Goal: Transaction & Acquisition: Purchase product/service

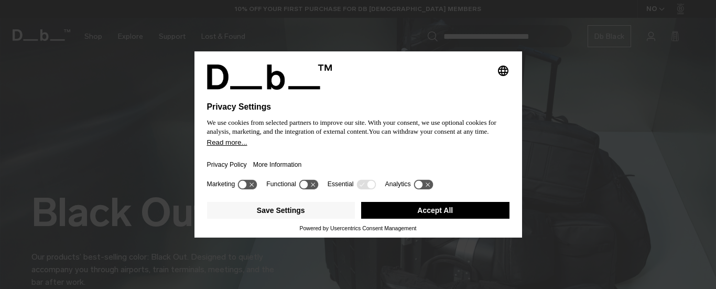
click at [392, 208] on button "Accept All" at bounding box center [435, 210] width 148 height 17
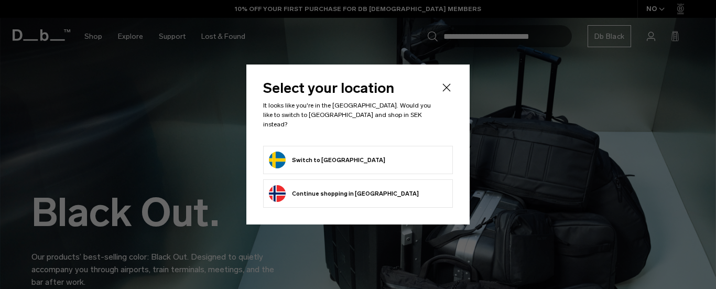
click at [361, 155] on form "Switch to Sweden" at bounding box center [358, 160] width 178 height 17
click at [316, 152] on button "Switch to Sweden" at bounding box center [327, 160] width 116 height 17
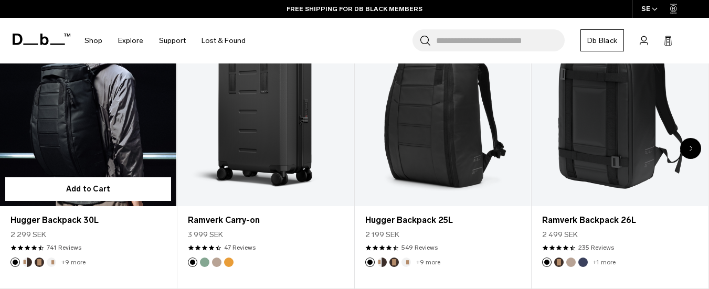
scroll to position [420, 0]
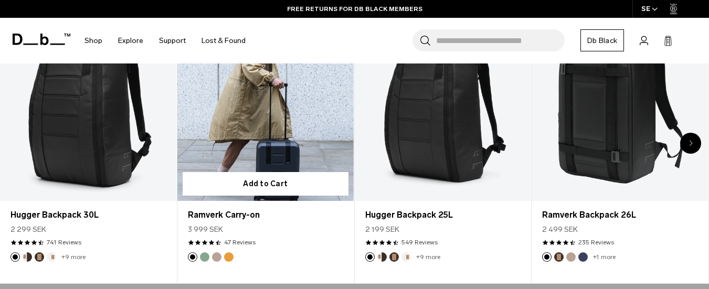
click at [230, 258] on button "Parhelion Orange" at bounding box center [228, 256] width 9 height 9
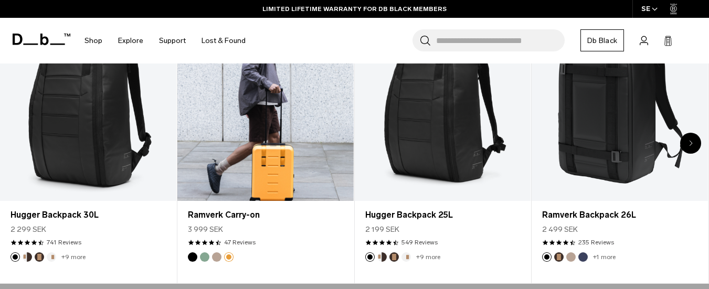
click at [216, 256] on button "Fogbow Beige" at bounding box center [216, 256] width 9 height 9
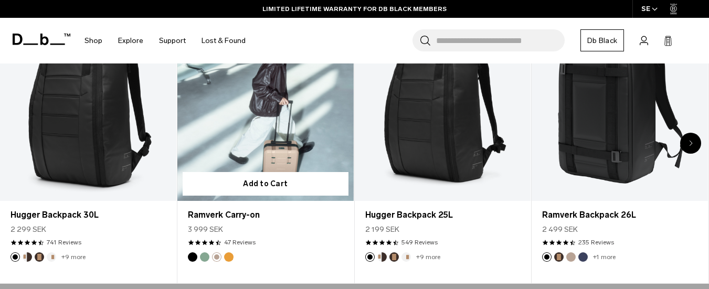
click at [206, 255] on button "Green Ray" at bounding box center [204, 256] width 9 height 9
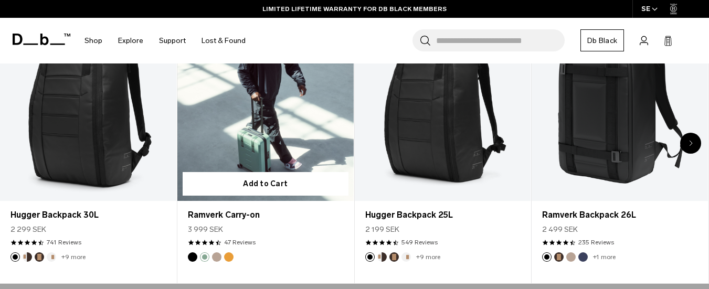
click at [227, 259] on button "Parhelion Orange" at bounding box center [228, 256] width 9 height 9
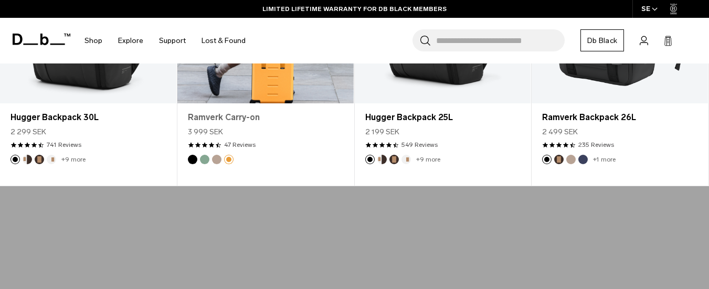
scroll to position [524, 0]
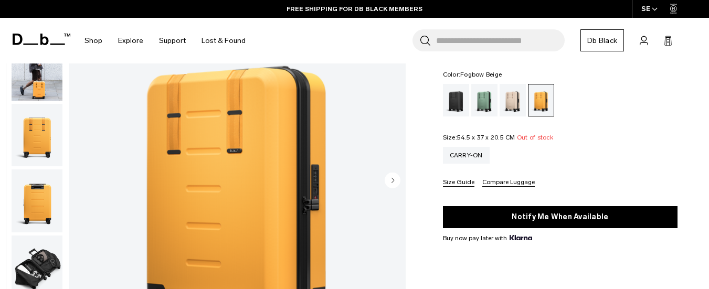
click at [508, 99] on div "Fogbow Beige" at bounding box center [512, 100] width 27 height 33
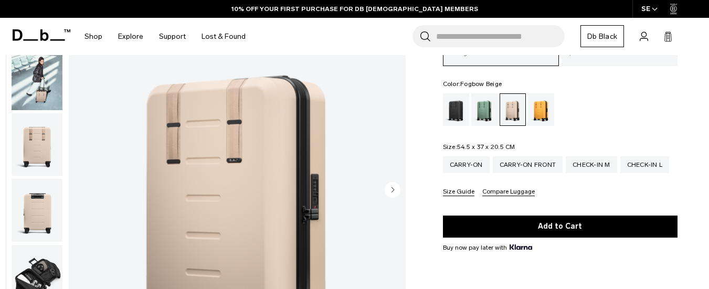
scroll to position [105, 0]
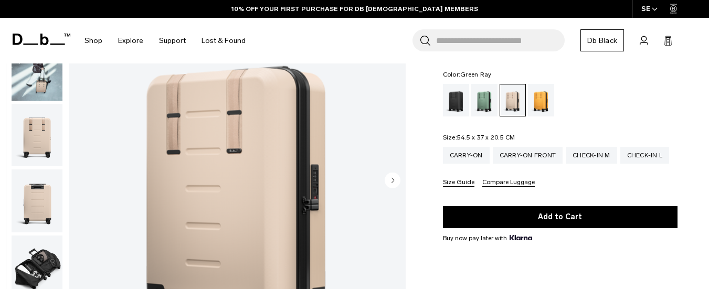
click at [483, 106] on div "Green Ray" at bounding box center [484, 100] width 27 height 33
